Goal: Transaction & Acquisition: Obtain resource

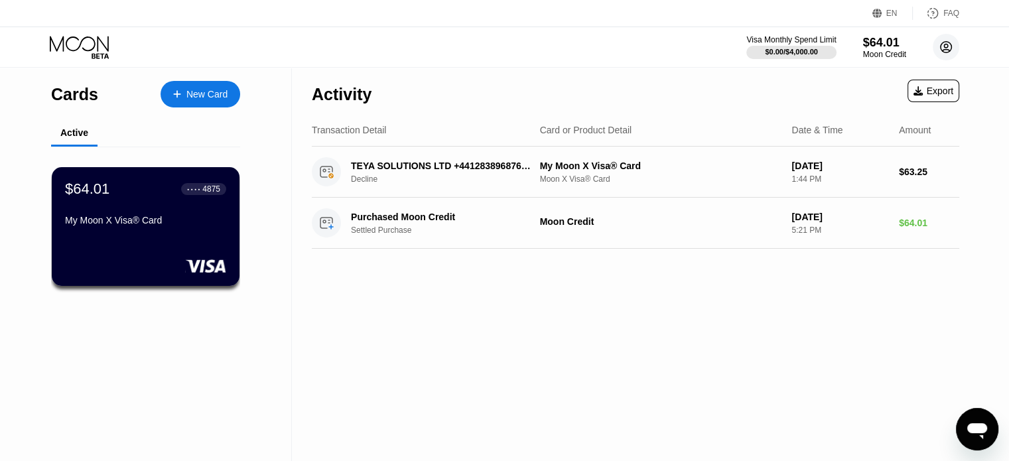
click at [943, 35] on circle at bounding box center [946, 47] width 27 height 27
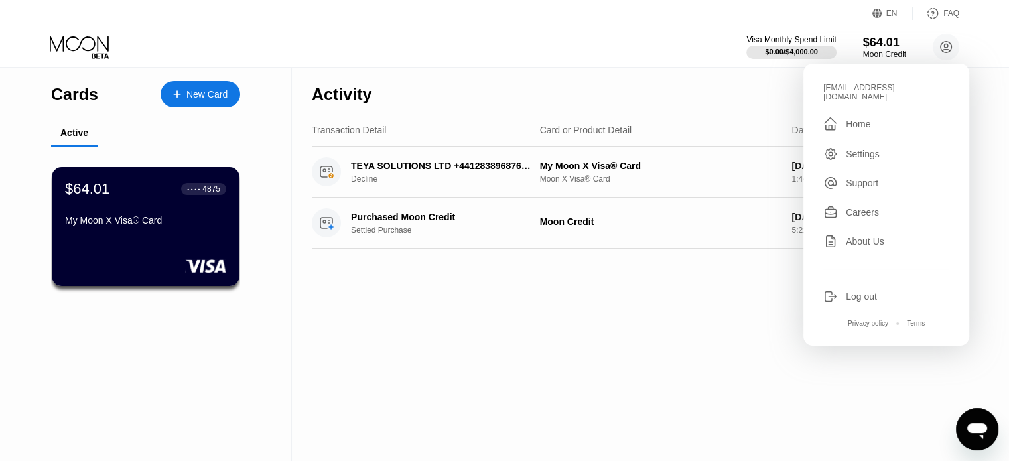
click at [873, 291] on div "Log out" at bounding box center [861, 296] width 31 height 11
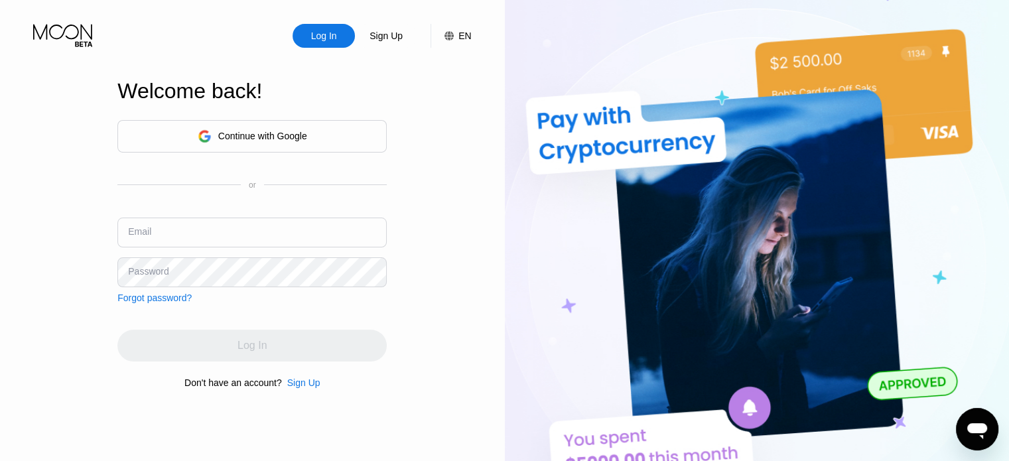
type input "janicerasnic@hotmail.com"
click at [255, 239] on input "janicerasnic@hotmail.com" at bounding box center [251, 233] width 269 height 30
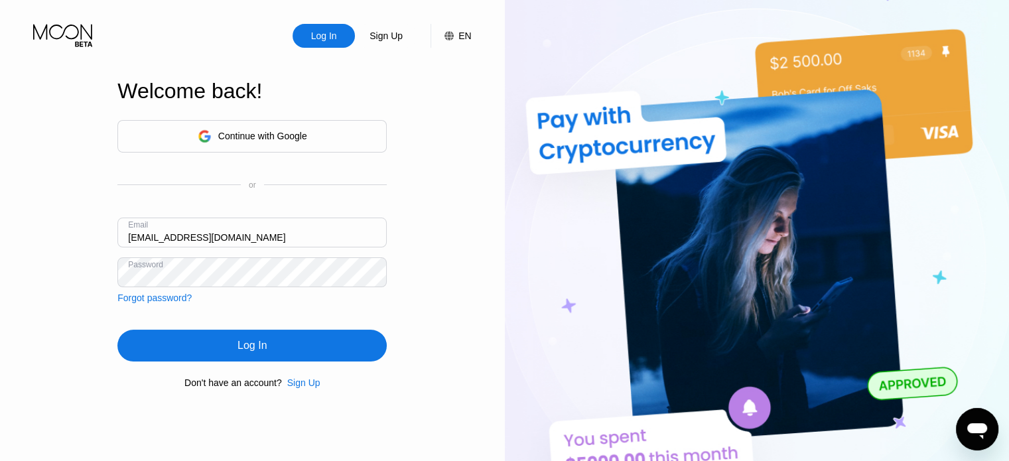
drag, startPoint x: 98, startPoint y: 240, endPoint x: 0, endPoint y: 243, distance: 97.6
click at [0, 242] on div "Log In Sign Up EN Language Select an item Save Welcome back! Continue with Goog…" at bounding box center [252, 254] width 505 height 508
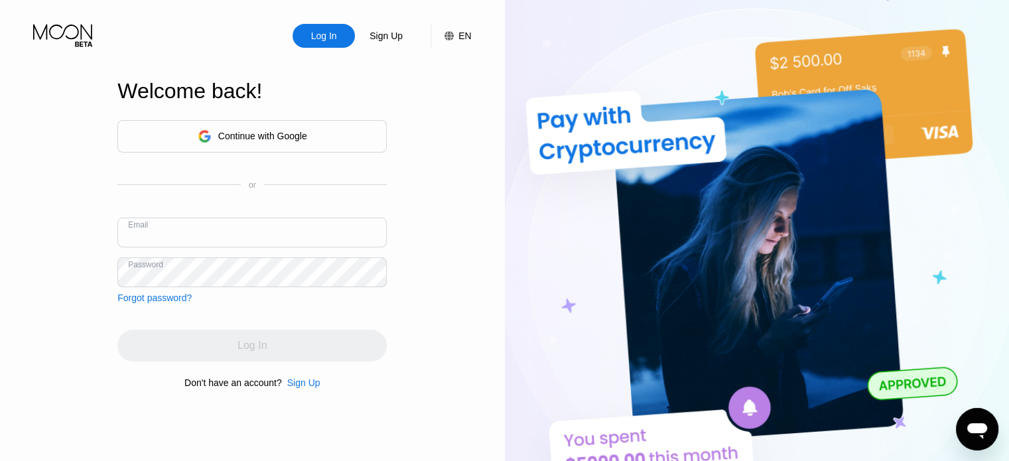
paste input "[EMAIL_ADDRESS][DOMAIN_NAME]"
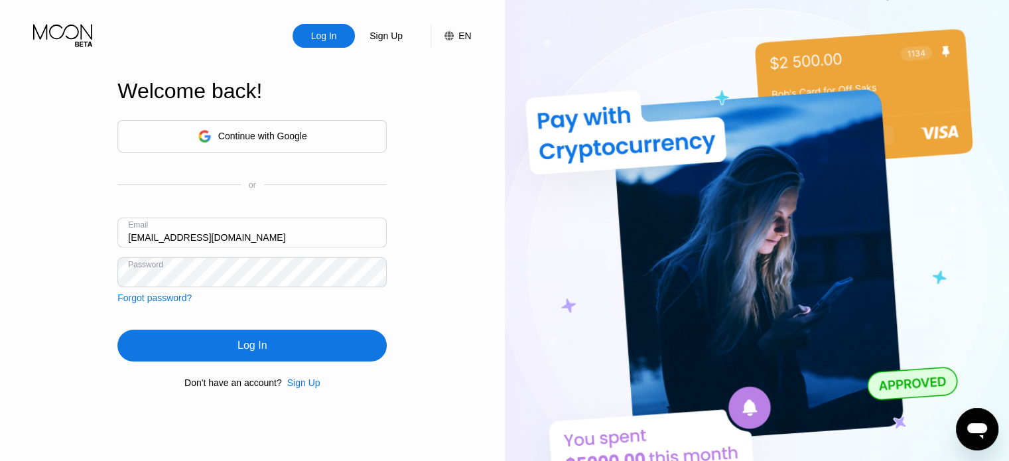
type input "[EMAIL_ADDRESS][DOMAIN_NAME]"
click at [16, 267] on div "Log In Sign Up EN Language Select an item Save Welcome back! Continue with Goog…" at bounding box center [252, 254] width 505 height 508
drag, startPoint x: 149, startPoint y: 354, endPoint x: 308, endPoint y: 340, distance: 159.2
click at [149, 354] on div "Log In" at bounding box center [251, 346] width 269 height 32
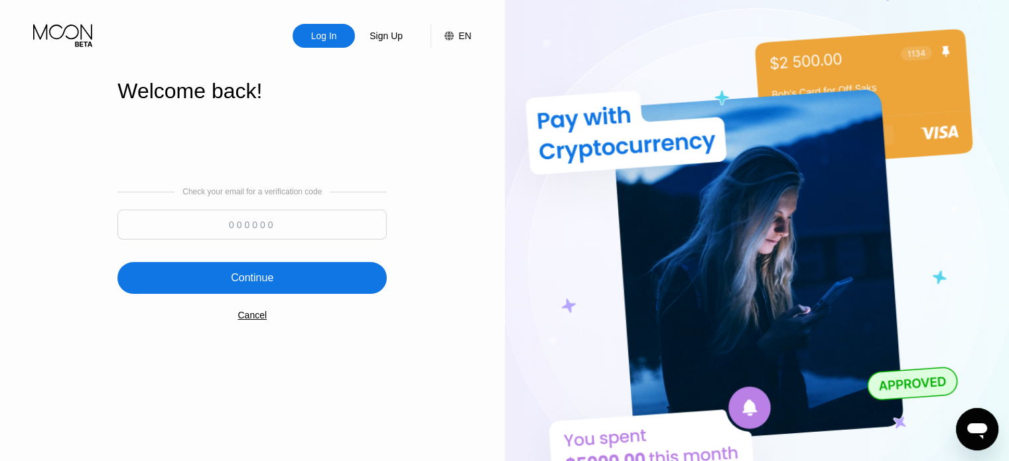
click at [260, 228] on input at bounding box center [251, 225] width 269 height 30
paste input "377987"
type input "377987"
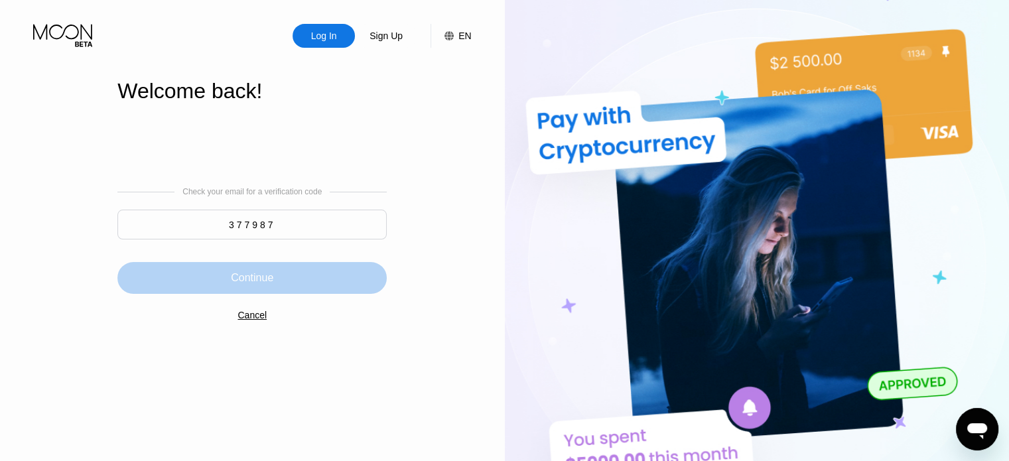
click at [279, 285] on div "Continue" at bounding box center [251, 278] width 269 height 32
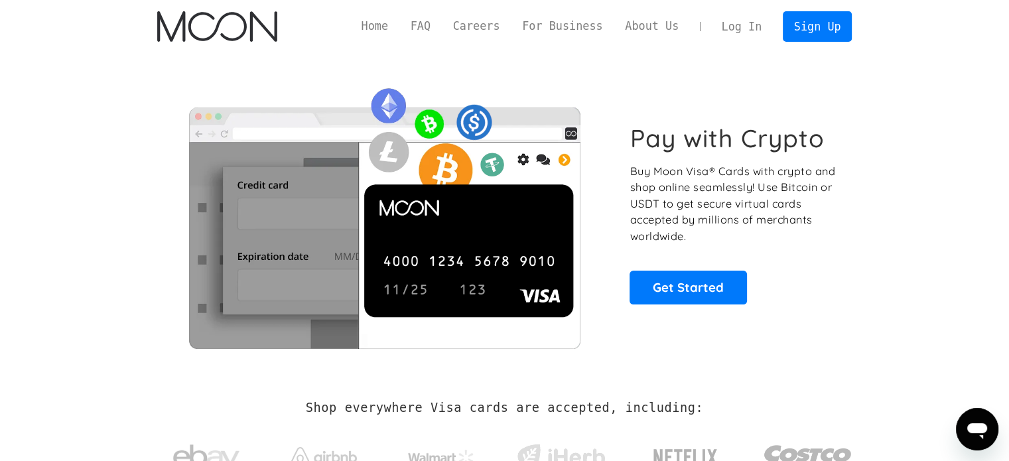
click at [738, 23] on link "Log In" at bounding box center [742, 26] width 62 height 29
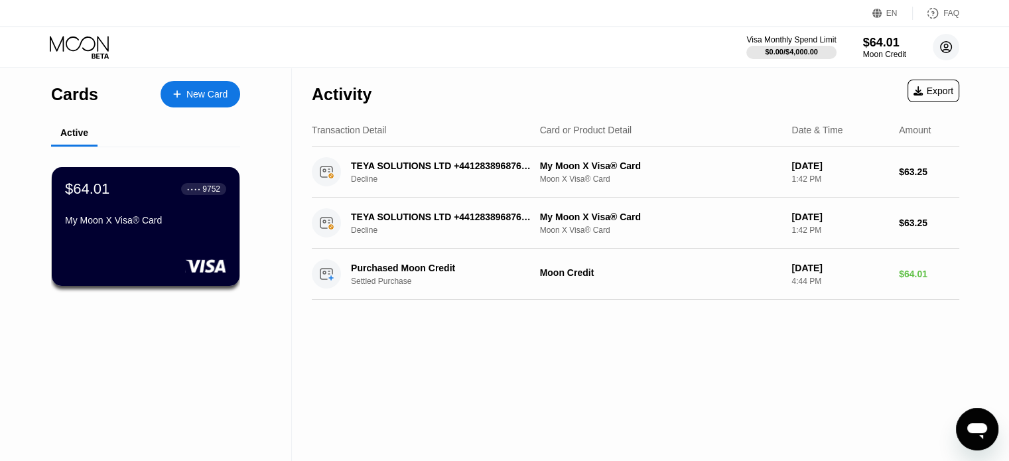
click at [941, 45] on icon at bounding box center [946, 47] width 11 height 11
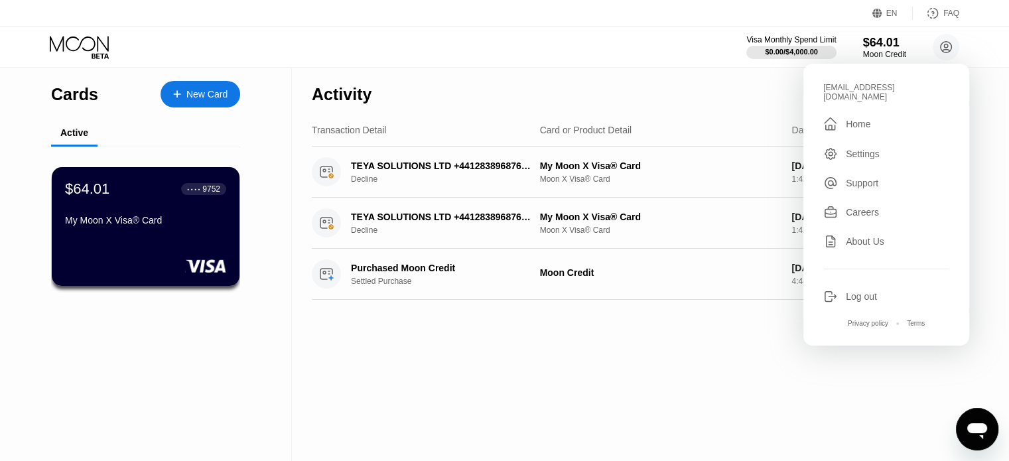
click at [706, 380] on div "Activity Export Transaction Detail Card or Product Detail Date & Time Amount TE…" at bounding box center [636, 265] width 688 height 394
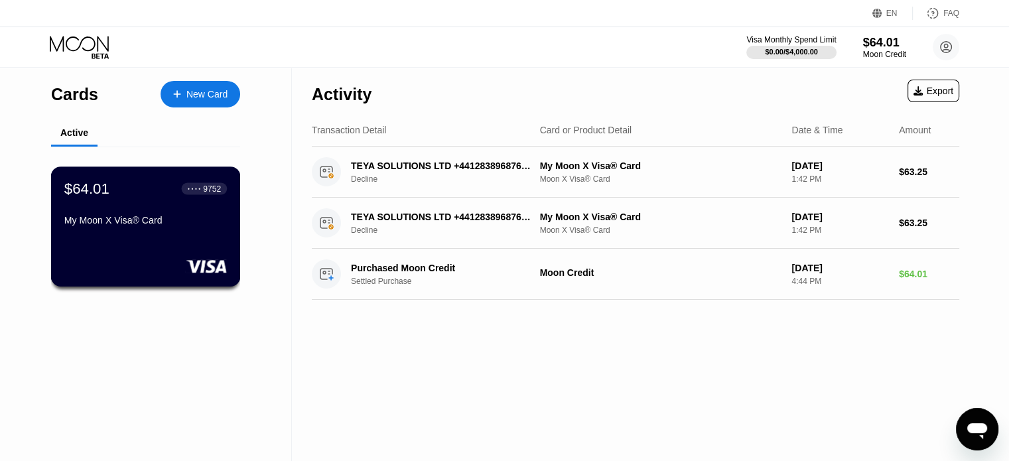
click at [181, 239] on div "$64.01 ● ● ● ● 9752 My Moon X Visa® Card" at bounding box center [146, 227] width 190 height 120
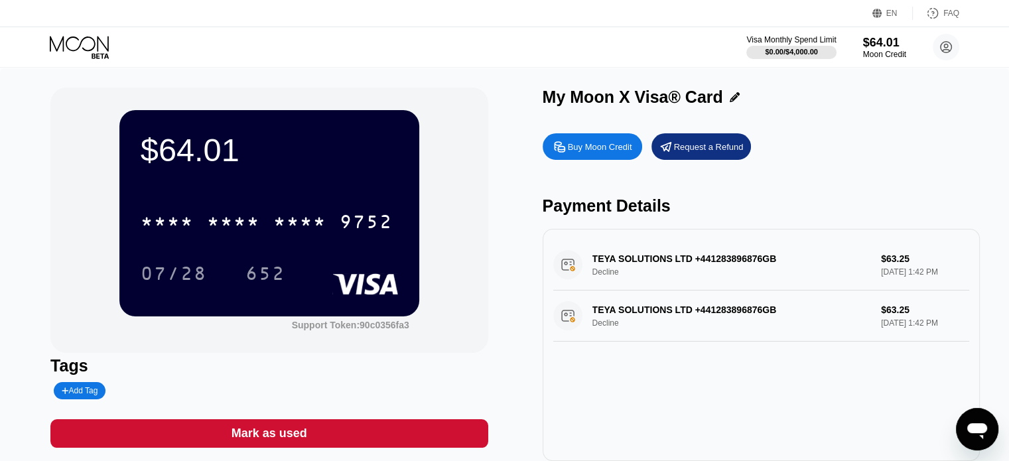
click at [612, 149] on div "Buy Moon Credit" at bounding box center [600, 146] width 64 height 11
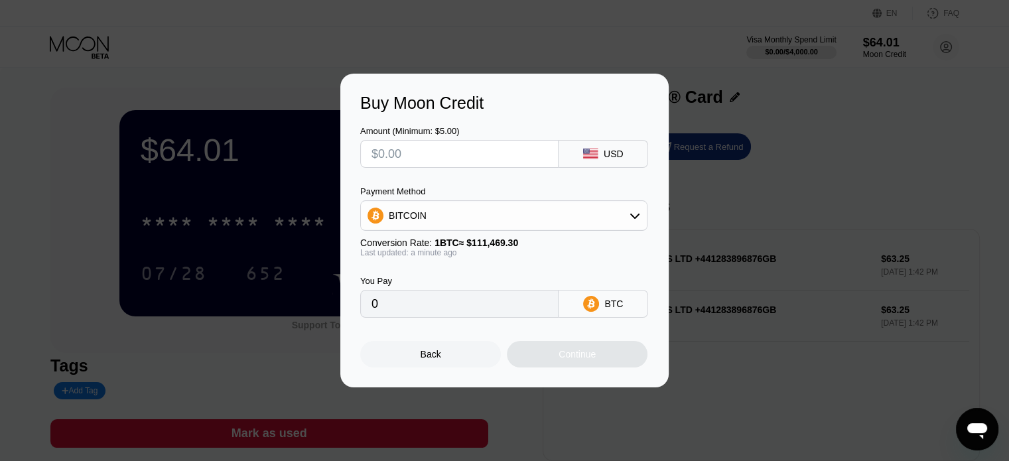
click at [488, 153] on input "text" at bounding box center [460, 154] width 176 height 27
type input "$10"
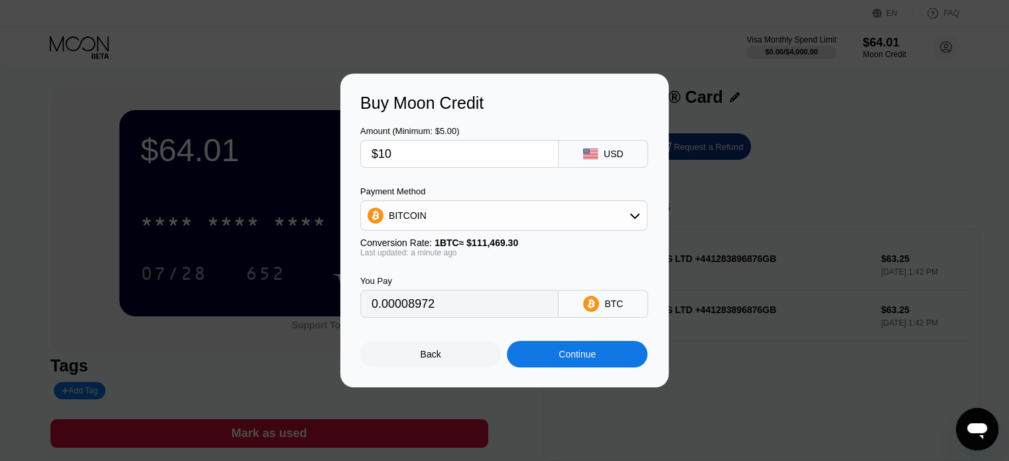
type input "0.00008972"
type input "$10"
click at [483, 224] on div "BITCOIN" at bounding box center [504, 215] width 286 height 27
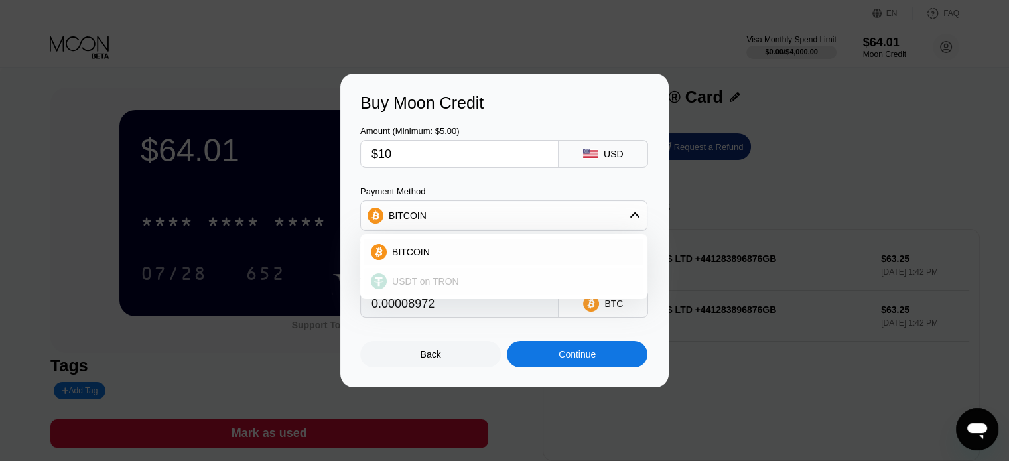
click at [443, 277] on span "USDT on TRON" at bounding box center [425, 281] width 67 height 11
type input "10.10"
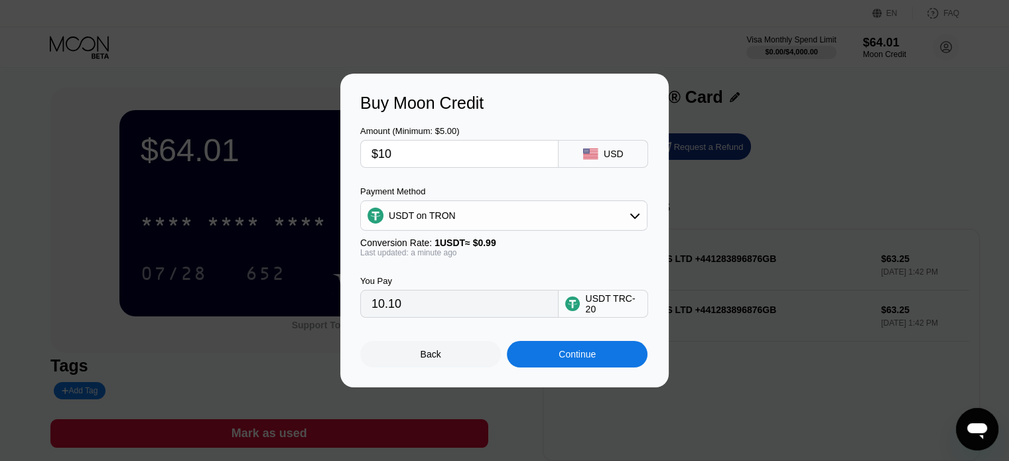
click at [611, 356] on div "Continue" at bounding box center [577, 354] width 141 height 27
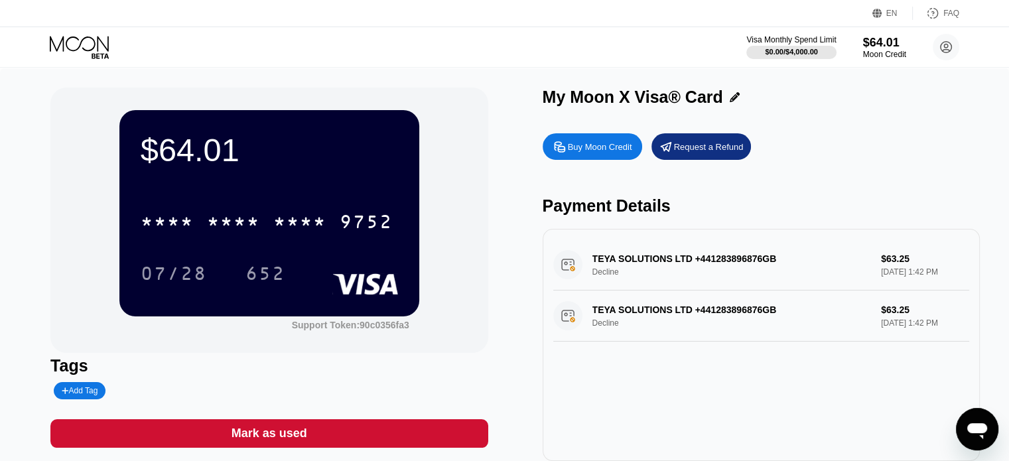
click at [616, 149] on div "Buy Moon Credit" at bounding box center [600, 146] width 64 height 11
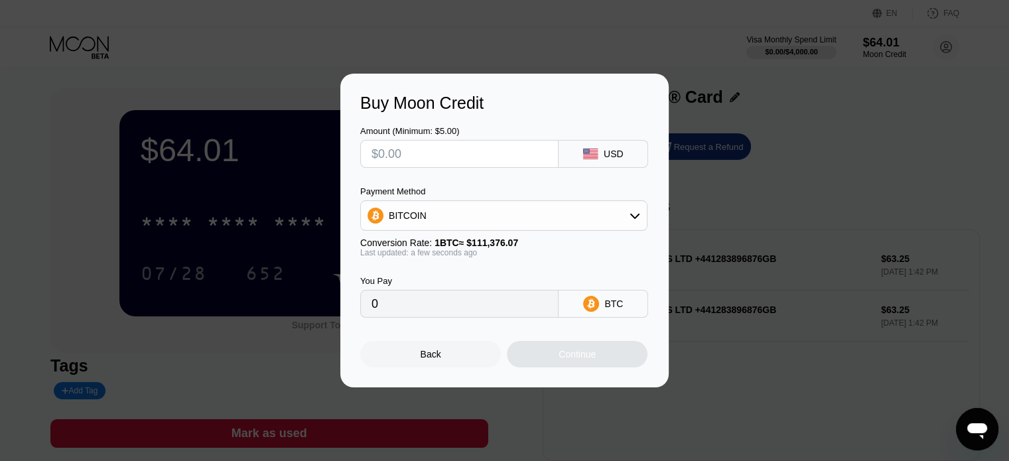
click at [449, 141] on input "text" at bounding box center [460, 154] width 176 height 27
type input "$10"
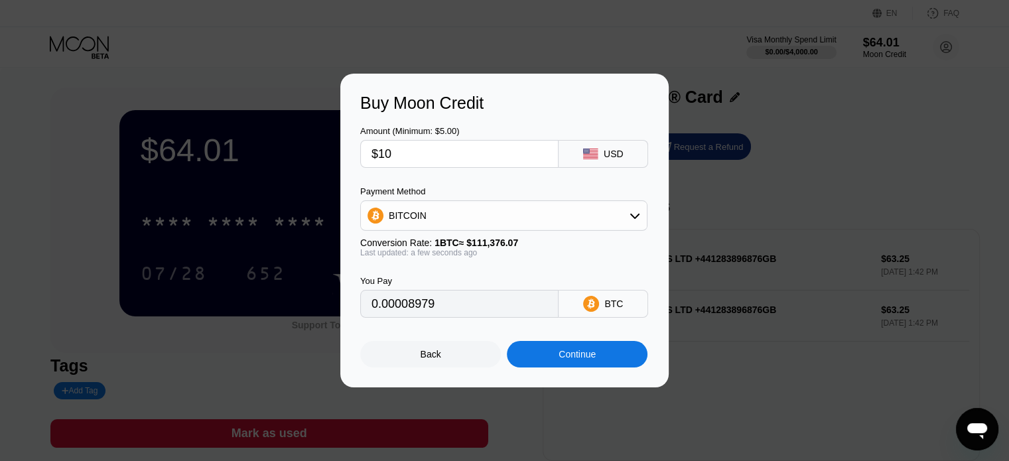
type input "0.00008979"
type input "$10"
click at [467, 214] on div "BITCOIN" at bounding box center [504, 215] width 286 height 27
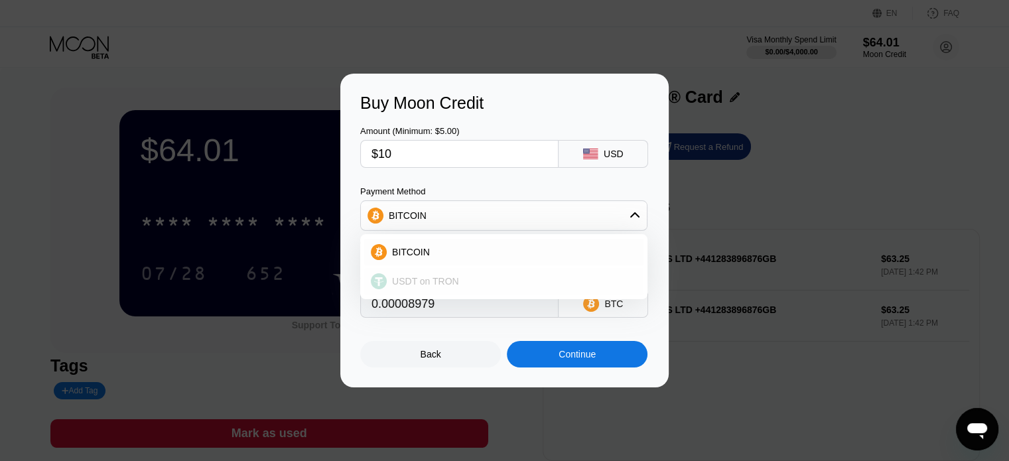
click at [433, 285] on span "USDT on TRON" at bounding box center [425, 281] width 67 height 11
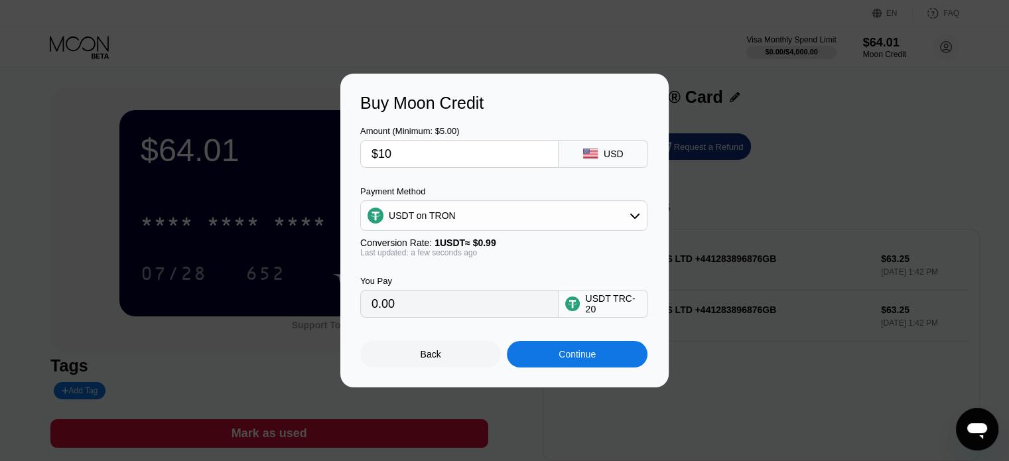
type input "10.10"
click at [574, 356] on div "Continue" at bounding box center [577, 354] width 37 height 11
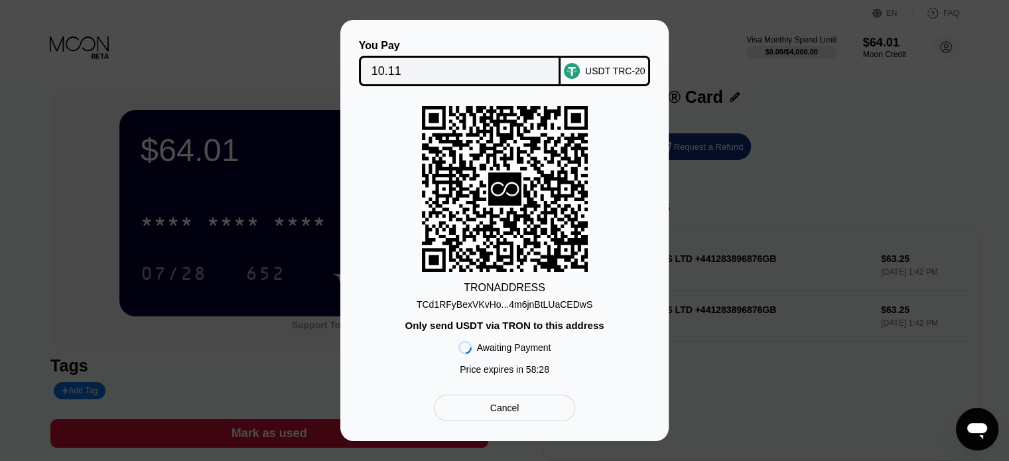
click at [758, 328] on div "You Pay 10.11 USDT TRC-20 TRON ADDRESS TCd1RFyBexVKvHo...4m6jnBtLUaCEDwS Only s…" at bounding box center [504, 230] width 1009 height 421
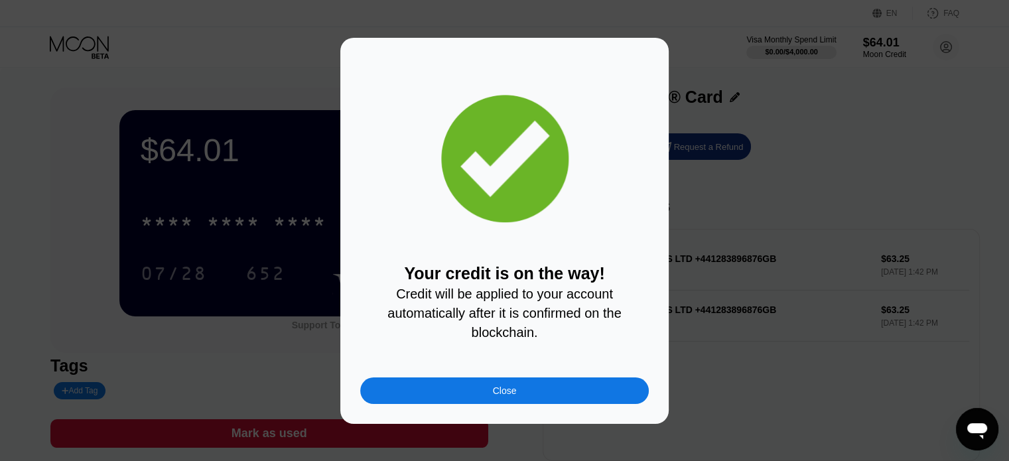
click at [540, 391] on div "Close" at bounding box center [504, 391] width 289 height 27
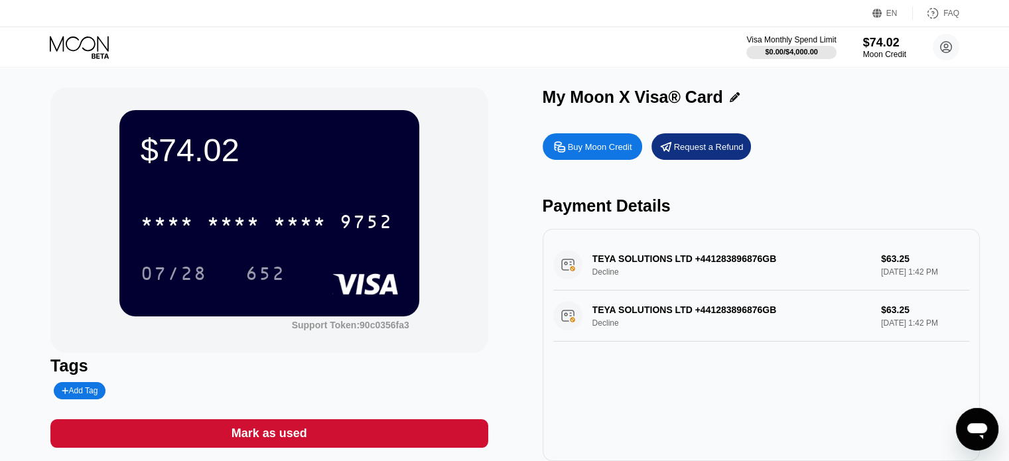
click at [948, 129] on div "My Moon X Visa® Card Buy Moon Credit Request a Refund Payment Details TEYA SOLU…" at bounding box center [761, 275] width 437 height 374
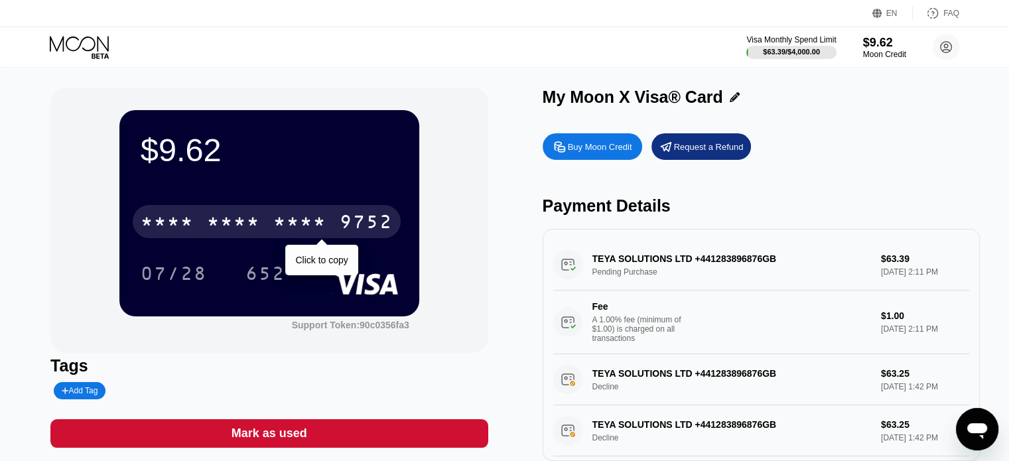
click at [344, 227] on div "9752" at bounding box center [366, 223] width 53 height 21
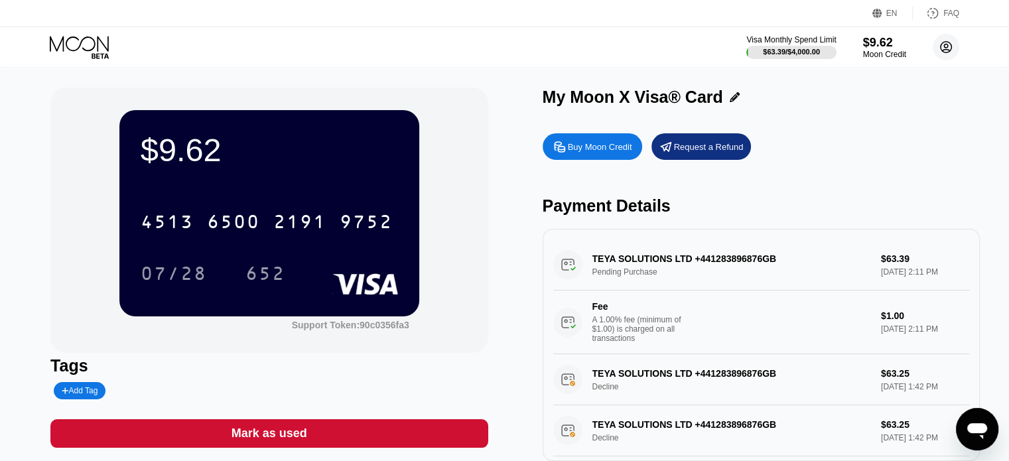
click at [939, 50] on circle at bounding box center [946, 47] width 27 height 27
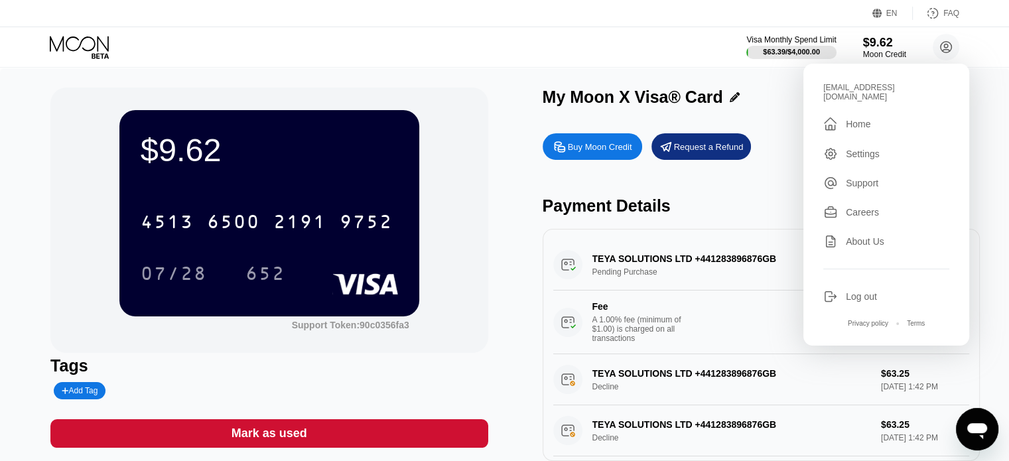
click at [860, 293] on div "Log out" at bounding box center [861, 296] width 31 height 11
click at [885, 234] on div "About Us" at bounding box center [887, 241] width 126 height 15
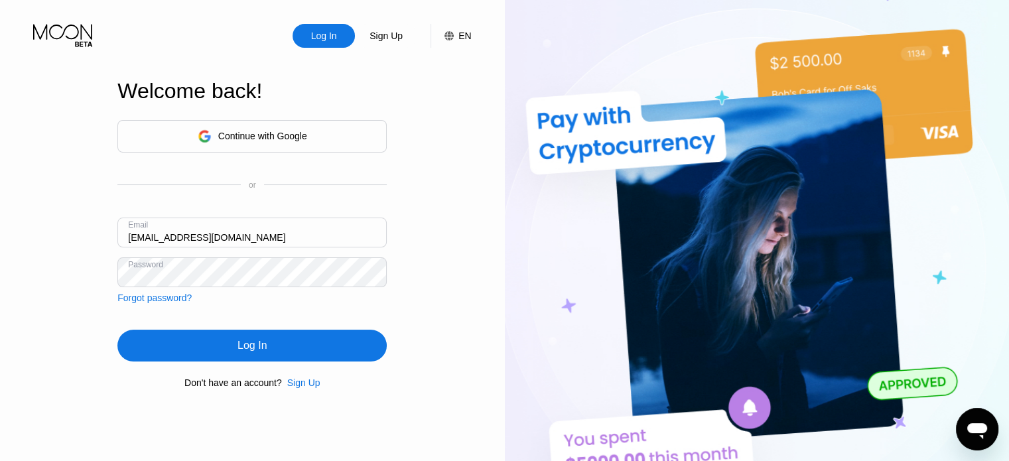
click at [265, 236] on input "[EMAIL_ADDRESS][DOMAIN_NAME]" at bounding box center [251, 233] width 269 height 30
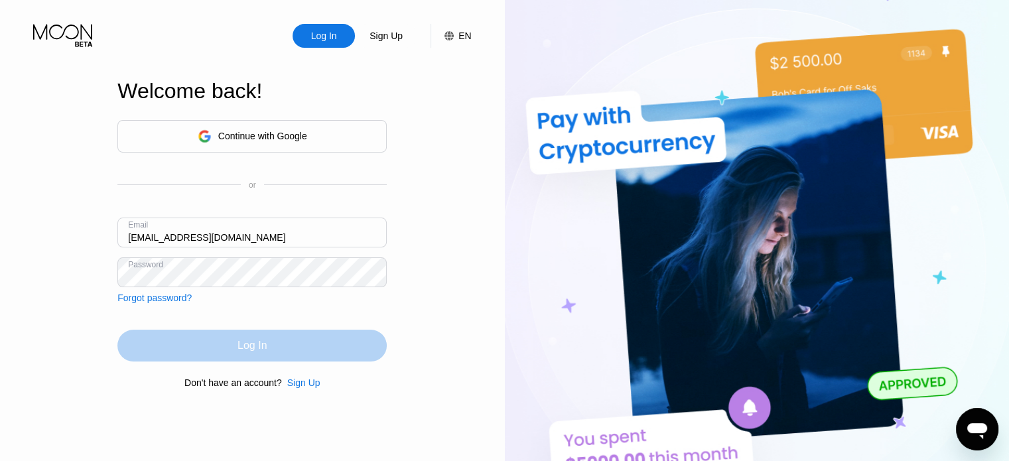
click at [218, 352] on div "Log In" at bounding box center [251, 346] width 269 height 32
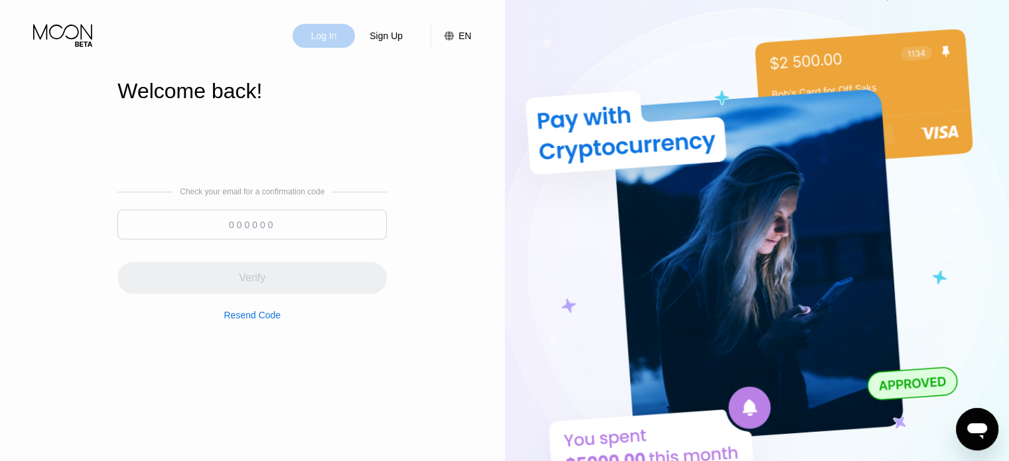
click at [348, 37] on div "Log In" at bounding box center [324, 36] width 62 height 24
click at [329, 38] on div "Log In" at bounding box center [324, 35] width 29 height 13
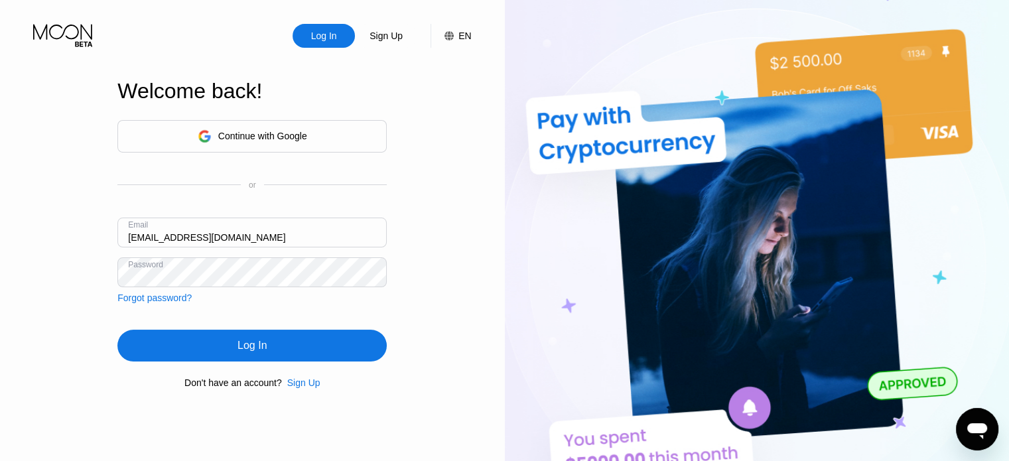
drag, startPoint x: 167, startPoint y: 235, endPoint x: 0, endPoint y: 238, distance: 166.6
click at [1, 238] on div "Log In Sign Up EN Language Select an item Save Welcome back! Continue with Goog…" at bounding box center [252, 254] width 505 height 508
paste input "[EMAIL_ADDRESS]"
type input "[EMAIL_ADDRESS][DOMAIN_NAME]"
click at [0, 260] on div "Log In Sign Up EN Language Select an item Save Welcome back! Continue with Goog…" at bounding box center [252, 254] width 505 height 508
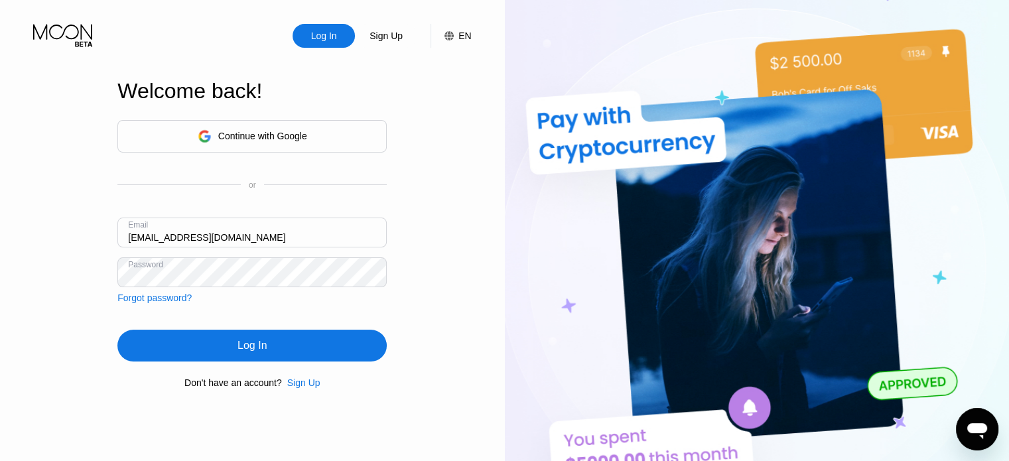
click at [164, 350] on div "Log In" at bounding box center [251, 346] width 269 height 32
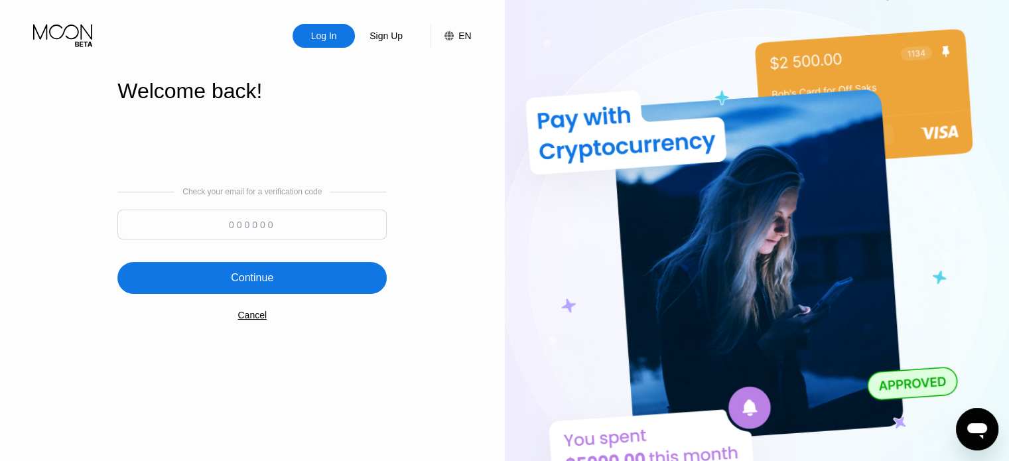
click at [306, 232] on input at bounding box center [251, 225] width 269 height 30
paste input "614384"
type input "614384"
click at [279, 283] on div "Continue" at bounding box center [251, 278] width 269 height 32
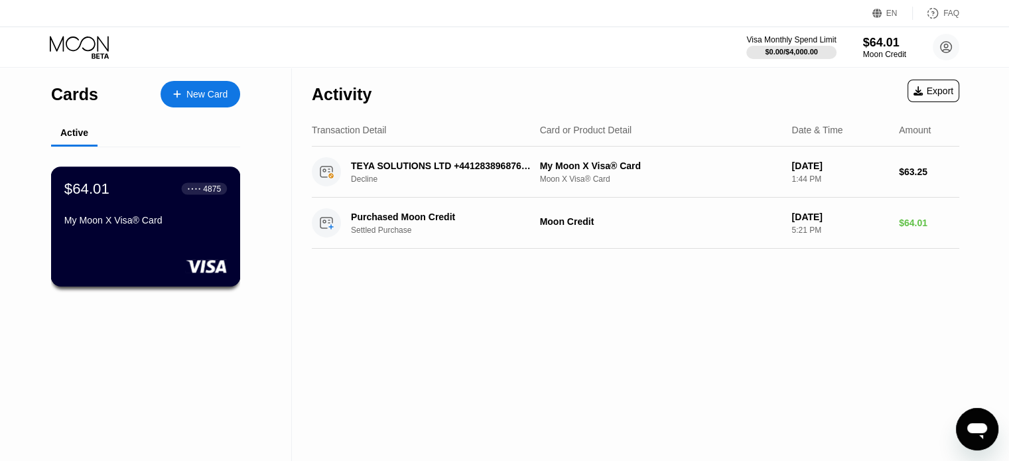
click at [192, 238] on div "$64.01 ● ● ● ● 4875 My Moon X Visa® Card" at bounding box center [146, 227] width 190 height 120
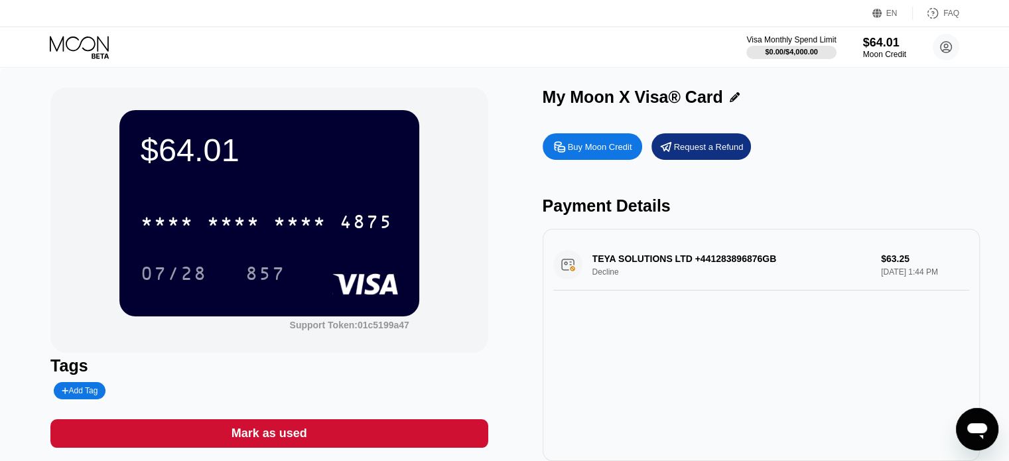
click at [589, 151] on div "Buy Moon Credit" at bounding box center [600, 146] width 64 height 11
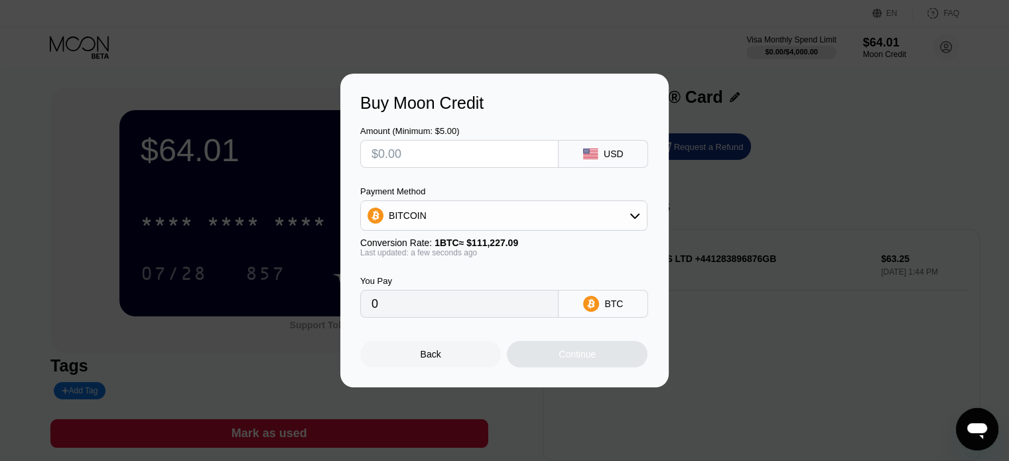
click at [421, 153] on input "text" at bounding box center [460, 154] width 176 height 27
type input "$10"
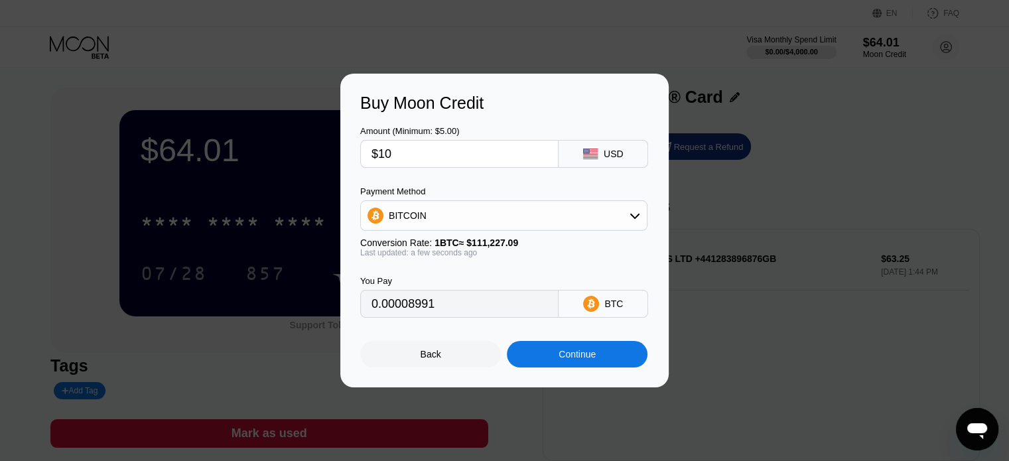
type input "0.00008991"
type input "$10"
click at [421, 215] on div "BITCOIN" at bounding box center [408, 215] width 38 height 11
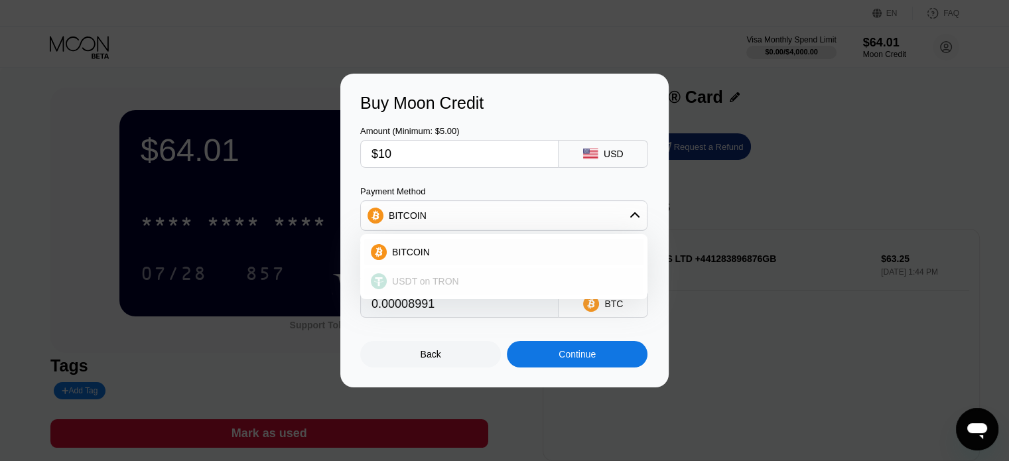
click at [459, 286] on div "USDT on TRON" at bounding box center [512, 281] width 250 height 11
type input "10.10"
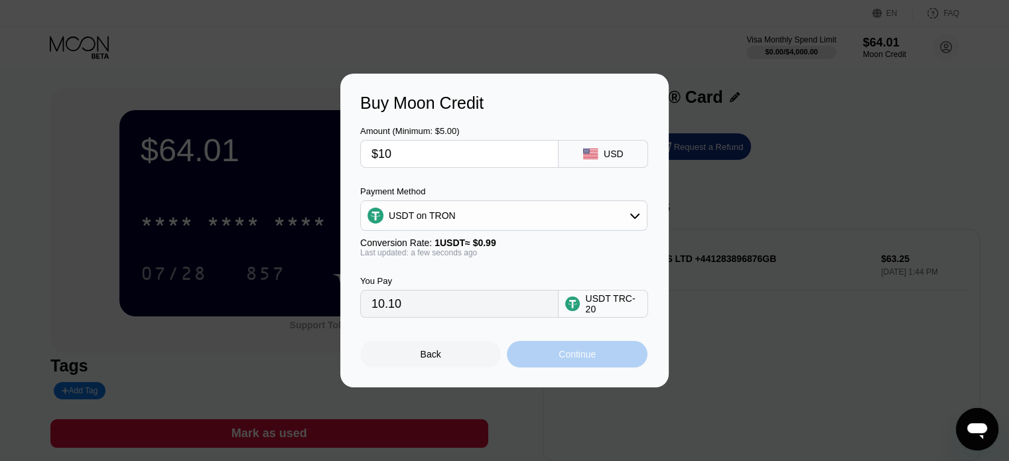
click at [587, 354] on div "Continue" at bounding box center [577, 354] width 37 height 11
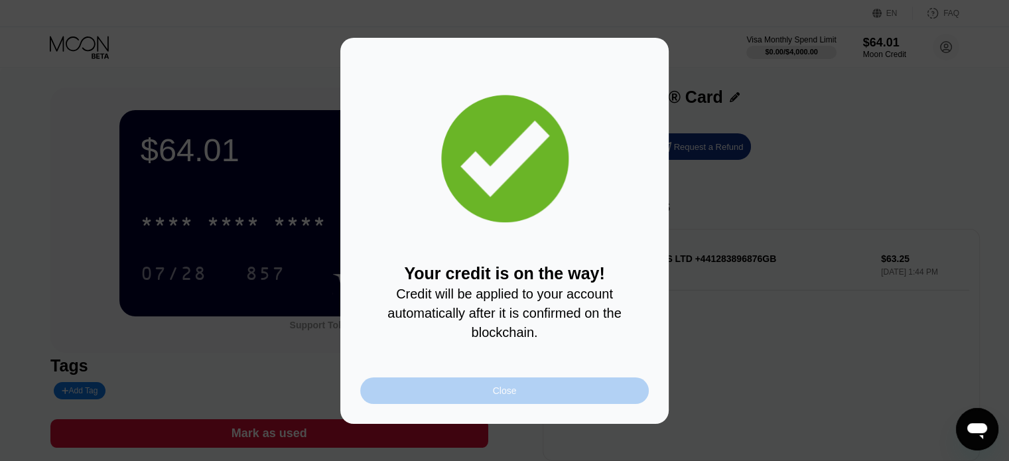
click at [510, 393] on div "Close" at bounding box center [505, 391] width 24 height 11
